Goal: Find specific page/section: Locate a particular part of the current website

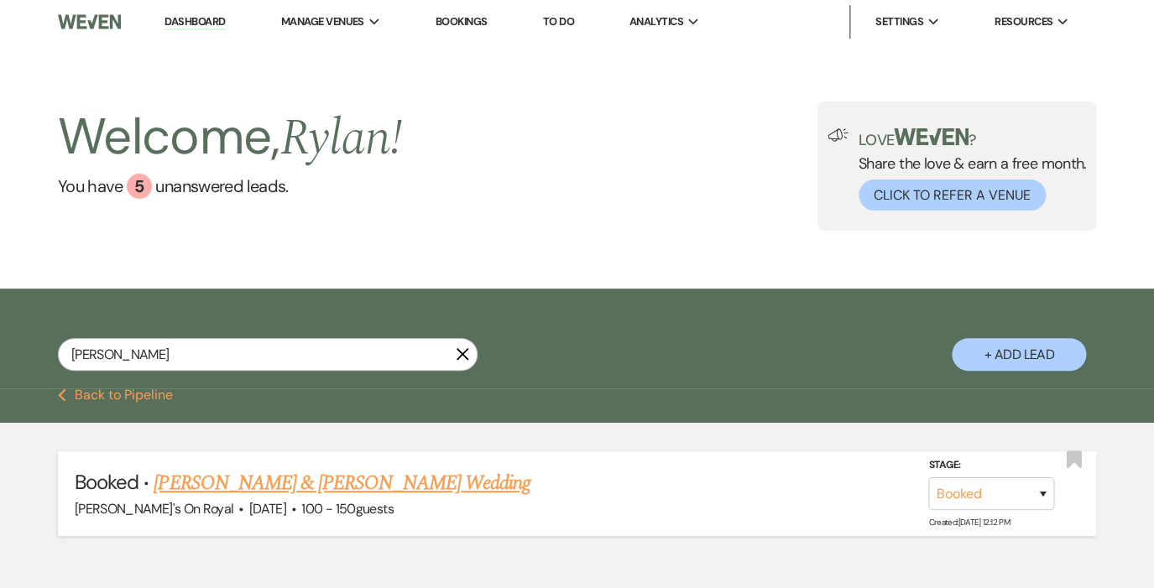
type input "[PERSON_NAME]"
click at [282, 473] on link "[PERSON_NAME] & [PERSON_NAME] Wedding" at bounding box center [342, 483] width 376 height 30
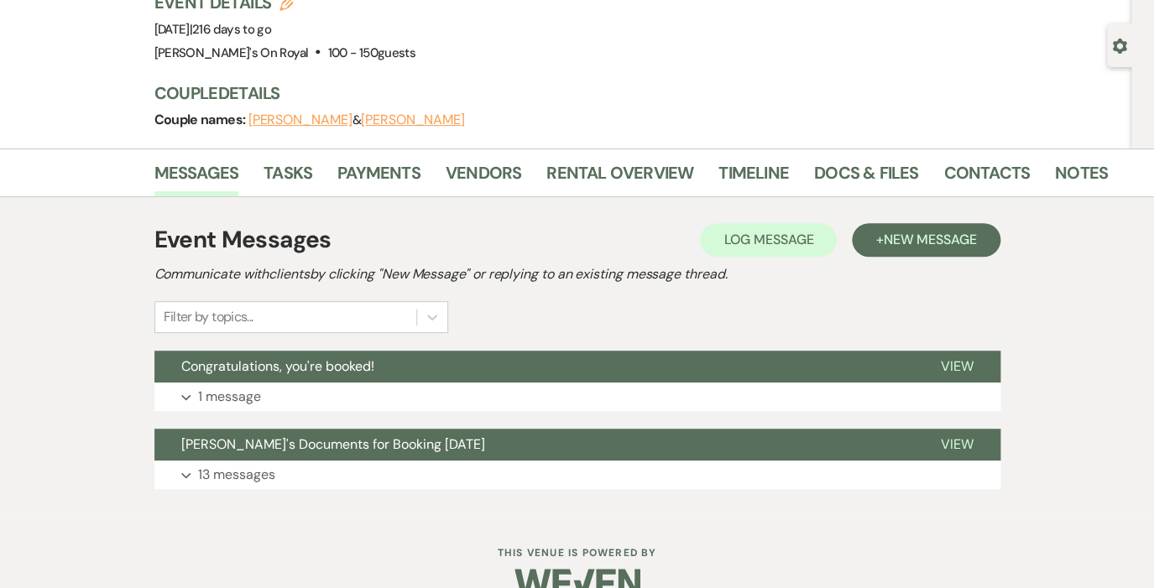
scroll to position [162, 0]
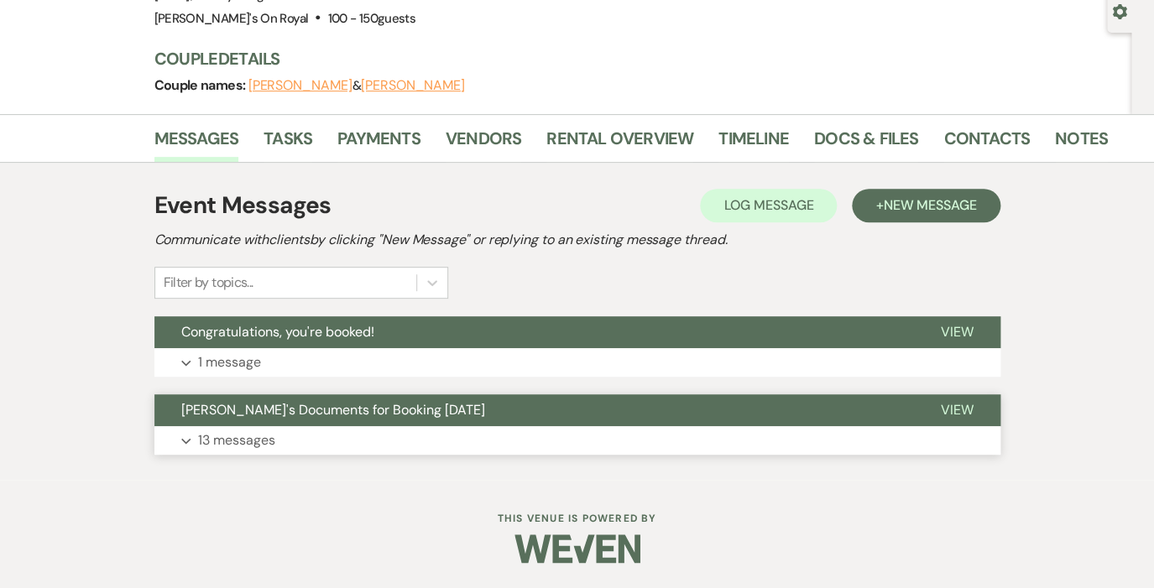
click at [248, 437] on p "13 messages" at bounding box center [236, 441] width 77 height 22
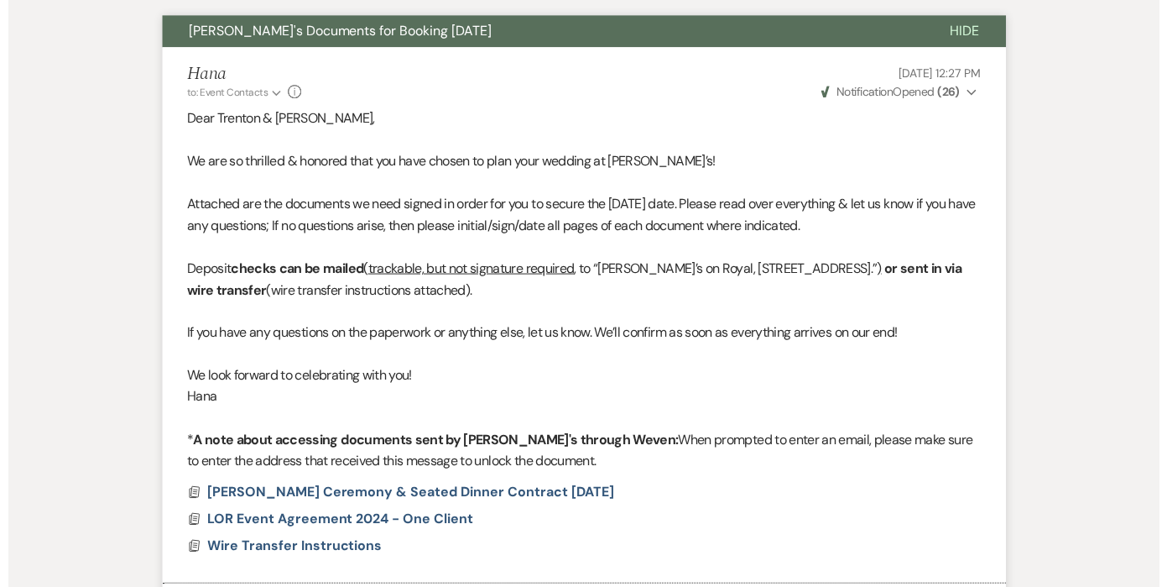
scroll to position [0, 0]
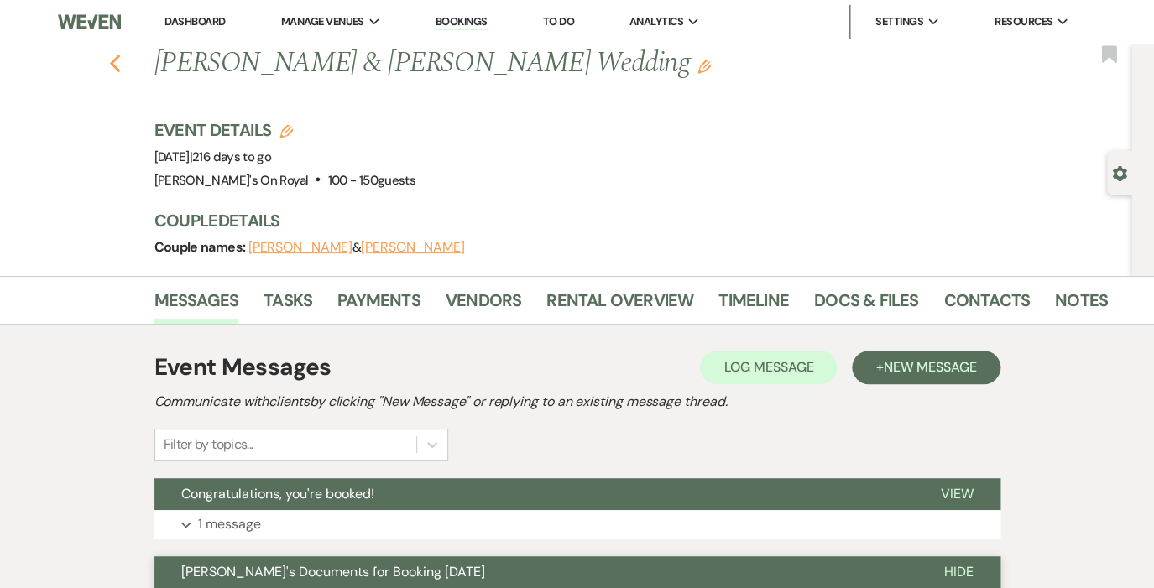
click at [117, 60] on icon "Previous" at bounding box center [115, 64] width 13 height 20
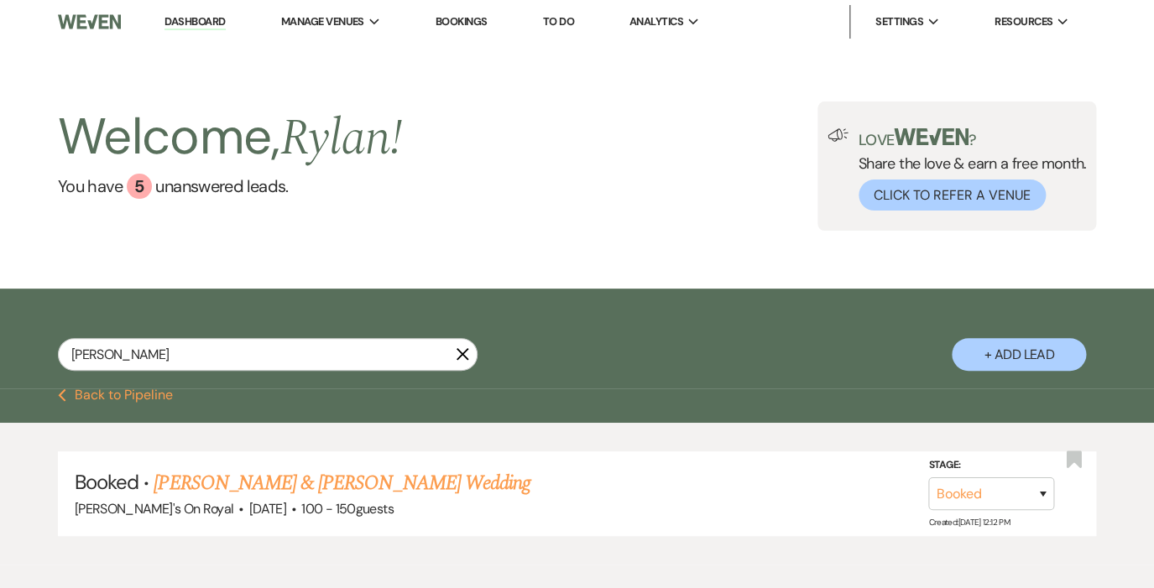
click at [462, 349] on icon "X" at bounding box center [462, 353] width 13 height 13
